Goal: Check status: Check status

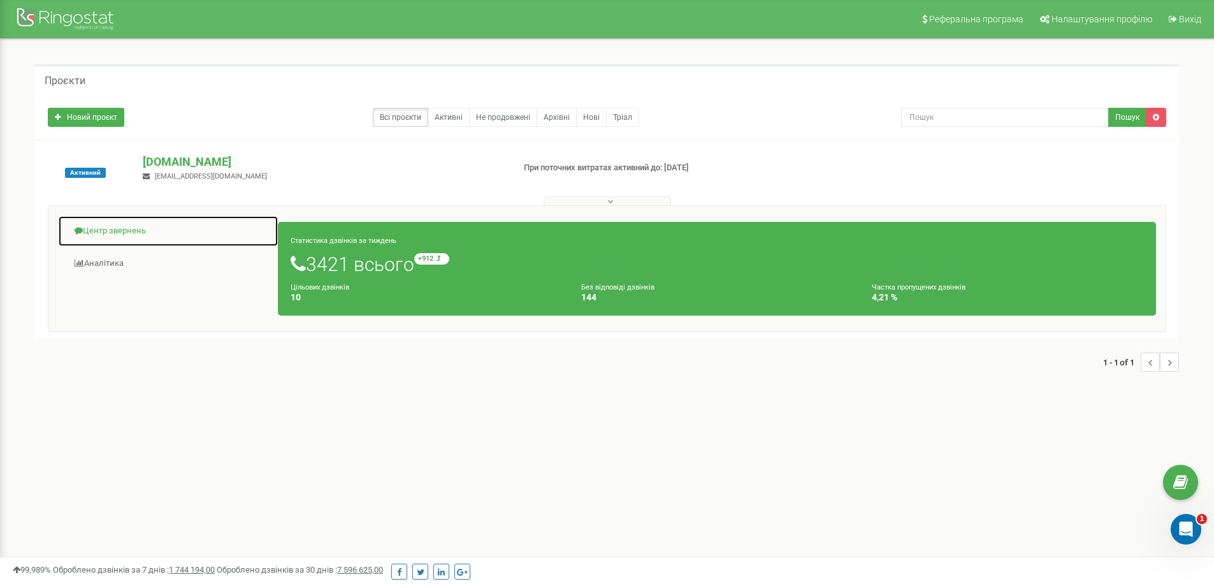
click at [115, 228] on link "Центр звернень" at bounding box center [168, 230] width 220 height 31
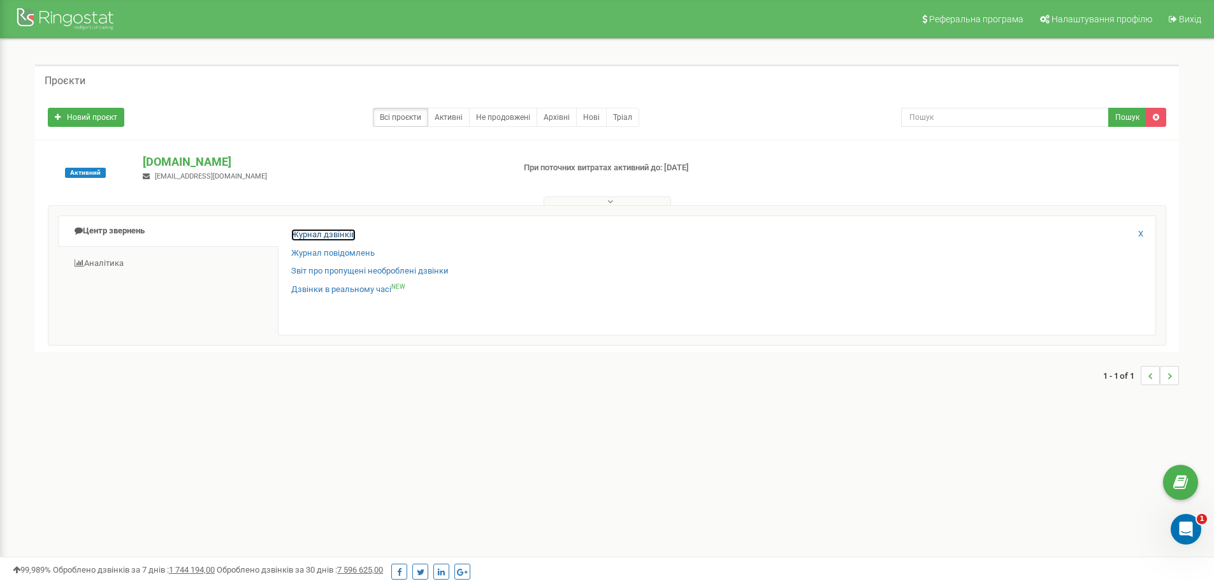
click at [314, 231] on link "Журнал дзвінків" at bounding box center [323, 235] width 64 height 12
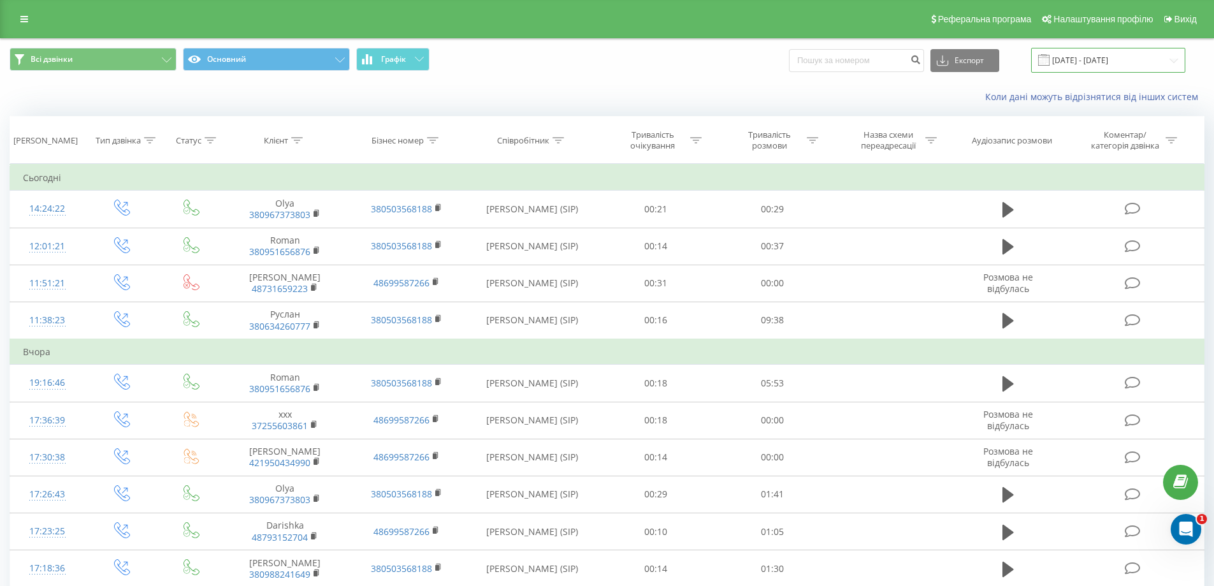
click at [1092, 60] on input "21.08.2025 - 21.09.2025" at bounding box center [1108, 60] width 154 height 25
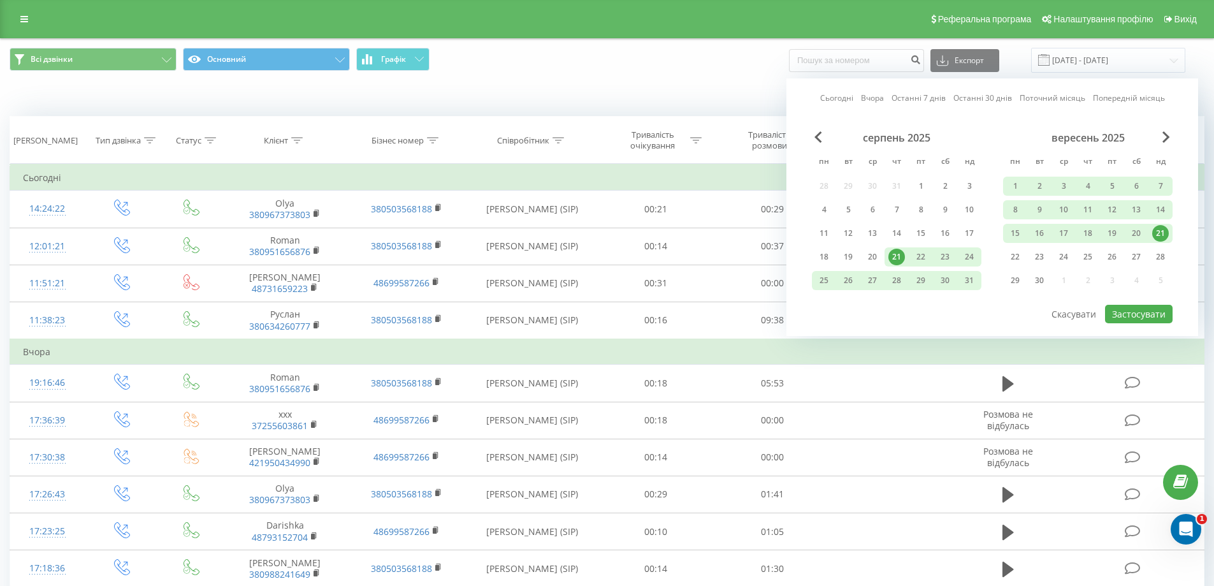
click at [834, 99] on link "Сьогодні" at bounding box center [836, 98] width 33 height 12
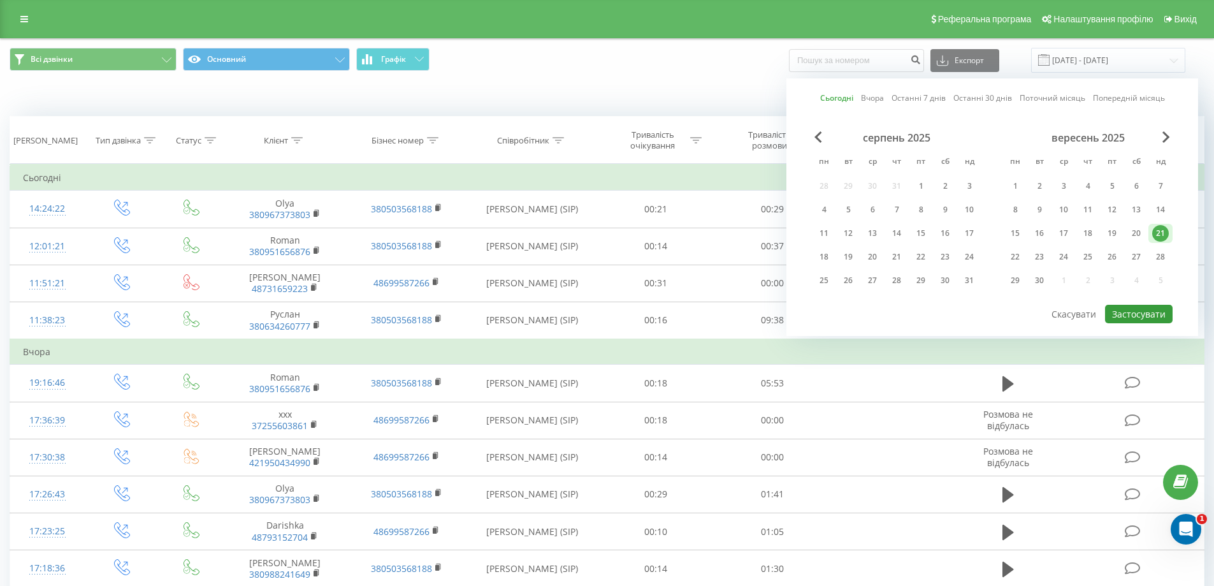
click at [1133, 310] on button "Застосувати" at bounding box center [1139, 314] width 68 height 18
type input "21.09.2025 - 21.09.2025"
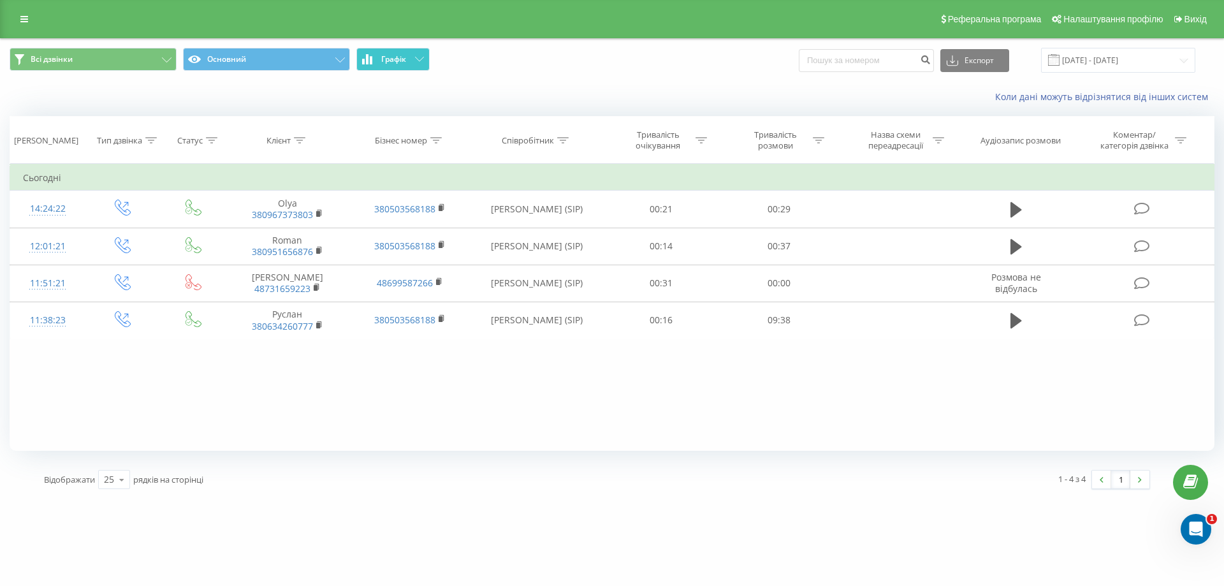
click at [392, 62] on span "Графік" at bounding box center [393, 59] width 25 height 9
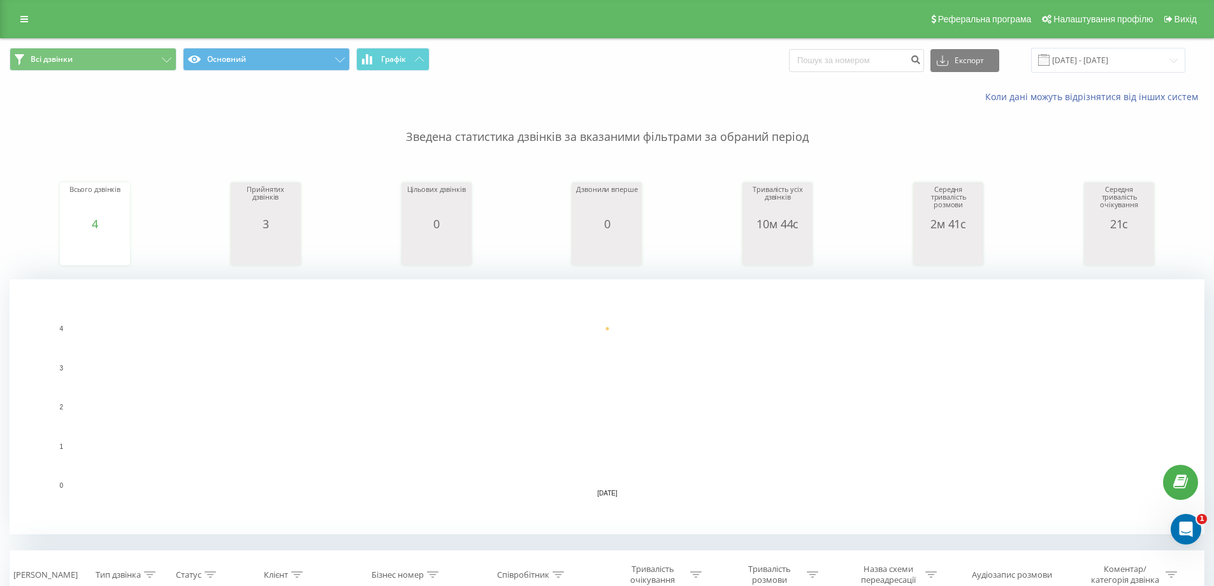
click at [278, 451] on rect "A chart." at bounding box center [607, 406] width 1076 height 157
